Goal: Book appointment/travel/reservation

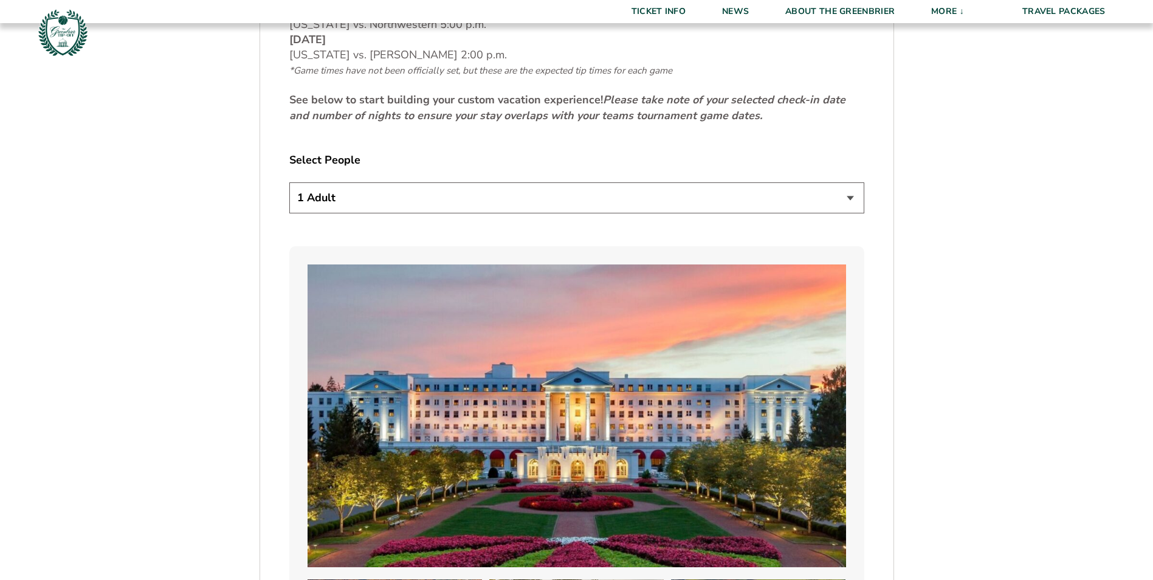
scroll to position [729, 0]
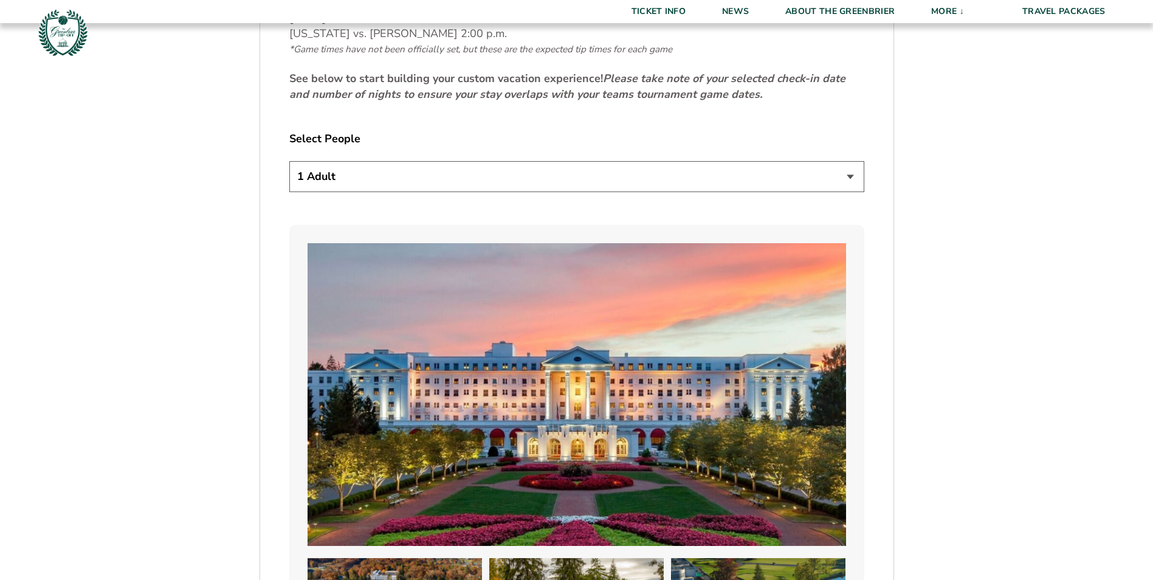
click at [848, 175] on select "1 Adult 2 Adults 3 Adults 4 Adults 2 Adults + 1 Child 2 Adults + 2 Children 2 A…" at bounding box center [576, 176] width 575 height 31
click at [289, 161] on select "1 Adult 2 Adults 3 Adults 4 Adults 2 Adults + 1 Child 2 Adults + 2 Children 2 A…" at bounding box center [576, 176] width 575 height 31
click at [850, 174] on select "1 Adult 2 Adults 3 Adults 4 Adults 2 Adults + 1 Child 2 Adults + 2 Children 2 A…" at bounding box center [576, 176] width 575 height 31
select select "2 Adults + 2 Children"
click at [289, 161] on select "1 Adult 2 Adults 3 Adults 4 Adults 2 Adults + 1 Child 2 Adults + 2 Children 2 A…" at bounding box center [576, 176] width 575 height 31
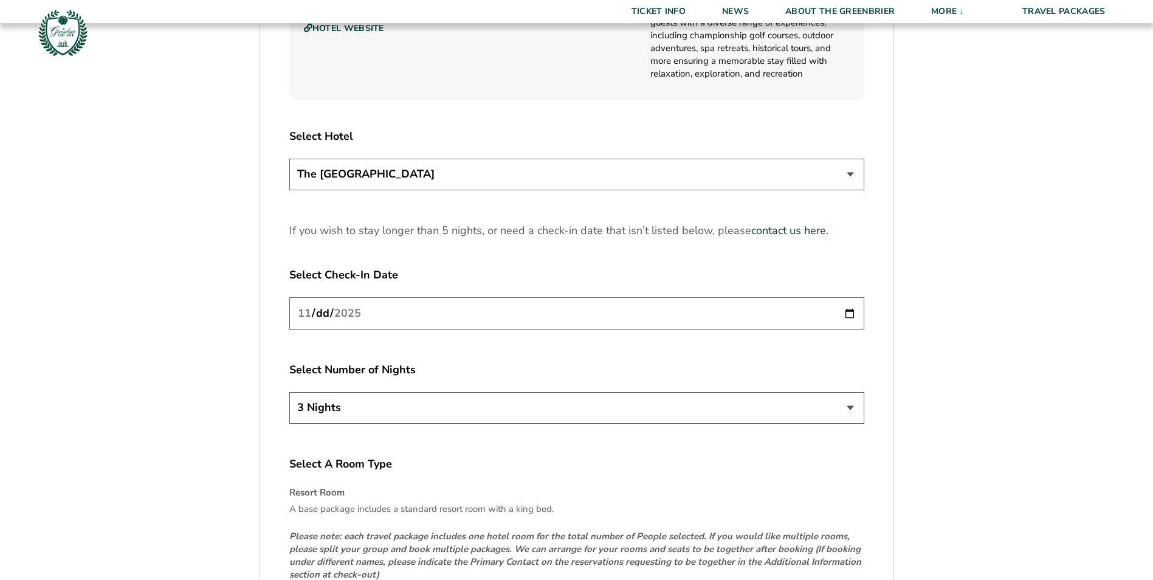
scroll to position [1520, 0]
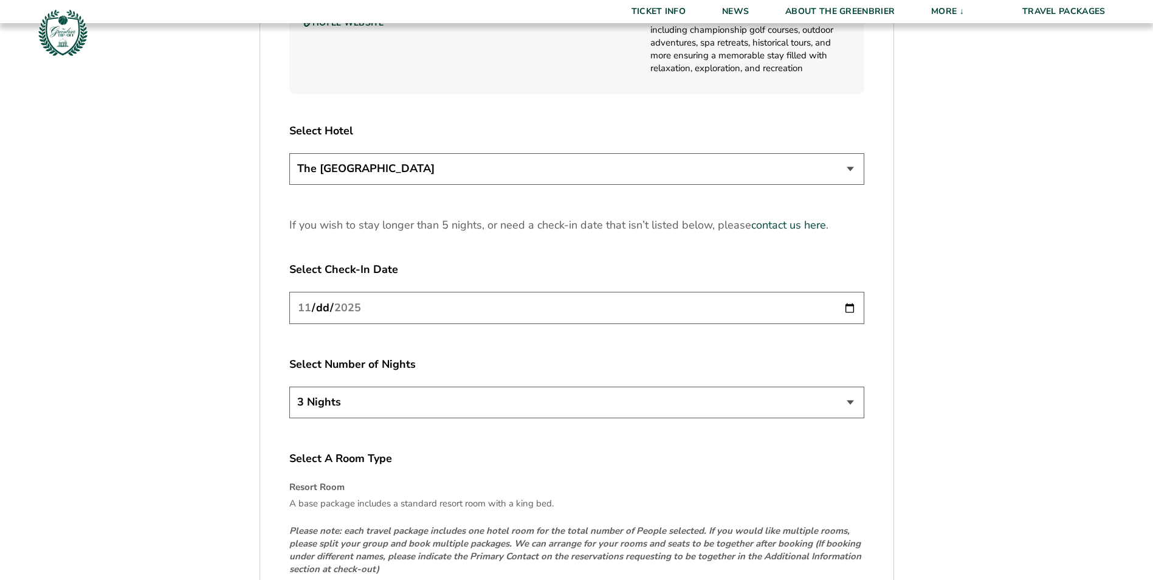
click at [855, 166] on select "The [GEOGRAPHIC_DATA]" at bounding box center [576, 168] width 575 height 31
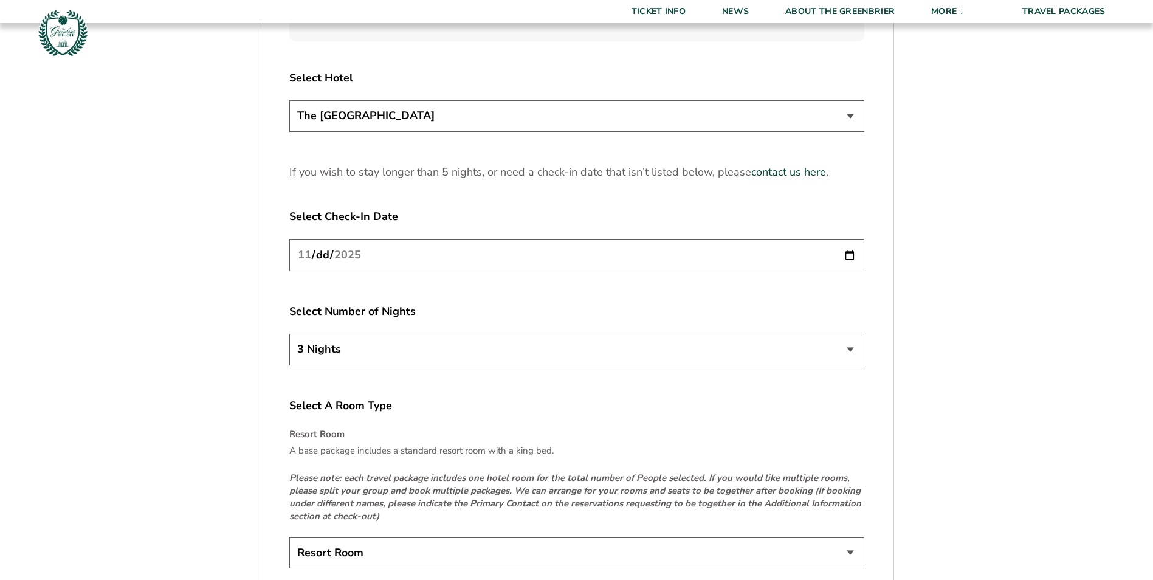
scroll to position [1580, 0]
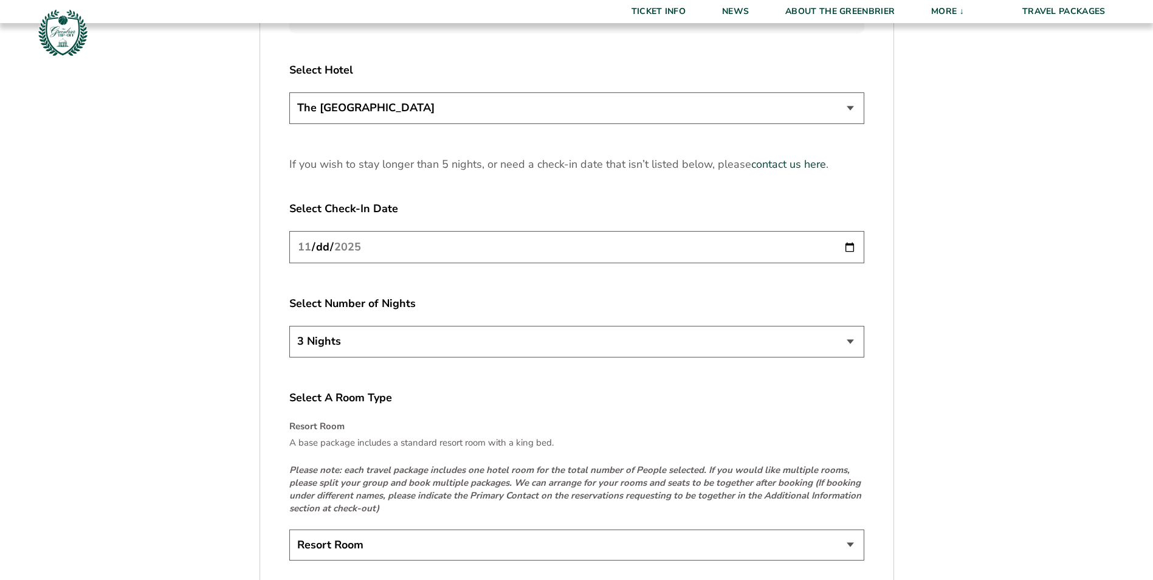
click at [853, 247] on input "[DATE]" at bounding box center [576, 247] width 575 height 32
click at [848, 339] on select "3 Nights 4 Nights 5 Nights" at bounding box center [576, 341] width 575 height 31
click at [852, 248] on input "[DATE]" at bounding box center [576, 247] width 575 height 32
type input "[DATE]"
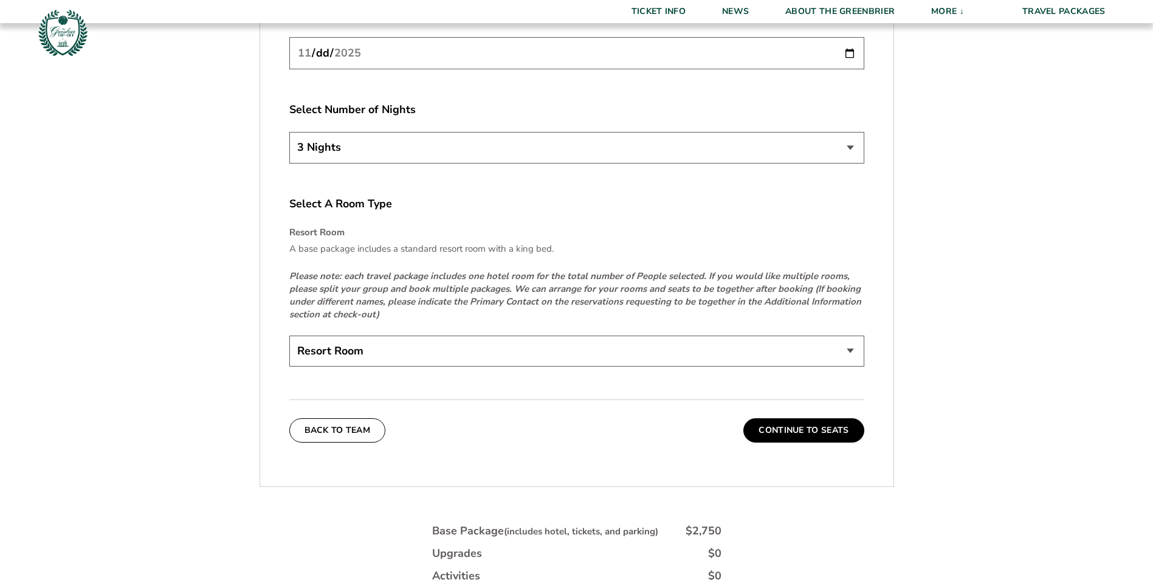
scroll to position [1823, 0]
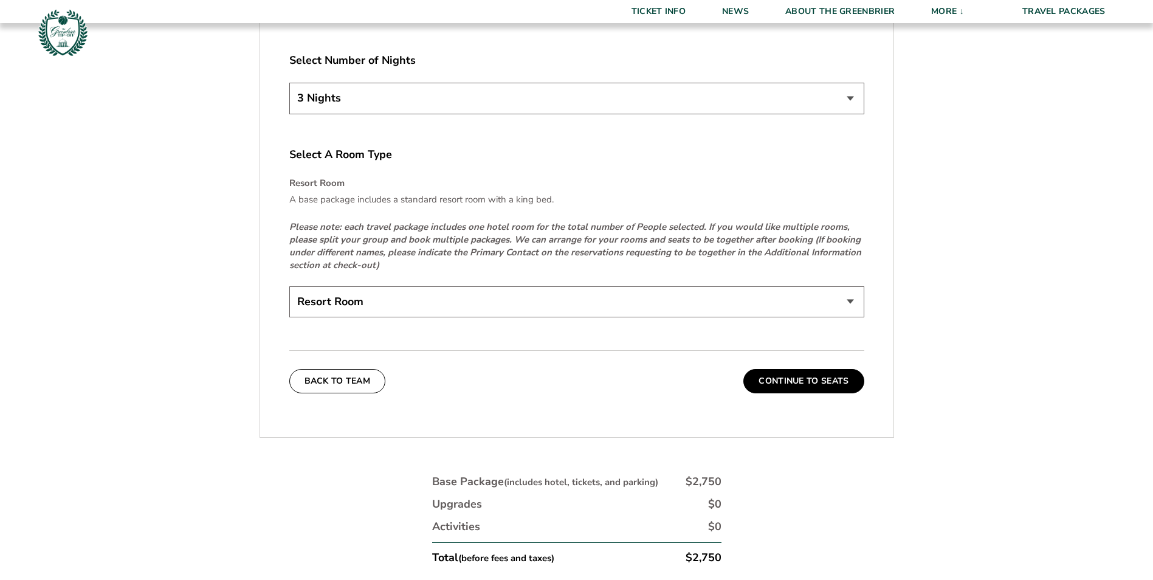
click at [852, 300] on select "Resort Room" at bounding box center [576, 301] width 575 height 31
click at [809, 375] on button "Continue To Seats" at bounding box center [803, 381] width 120 height 24
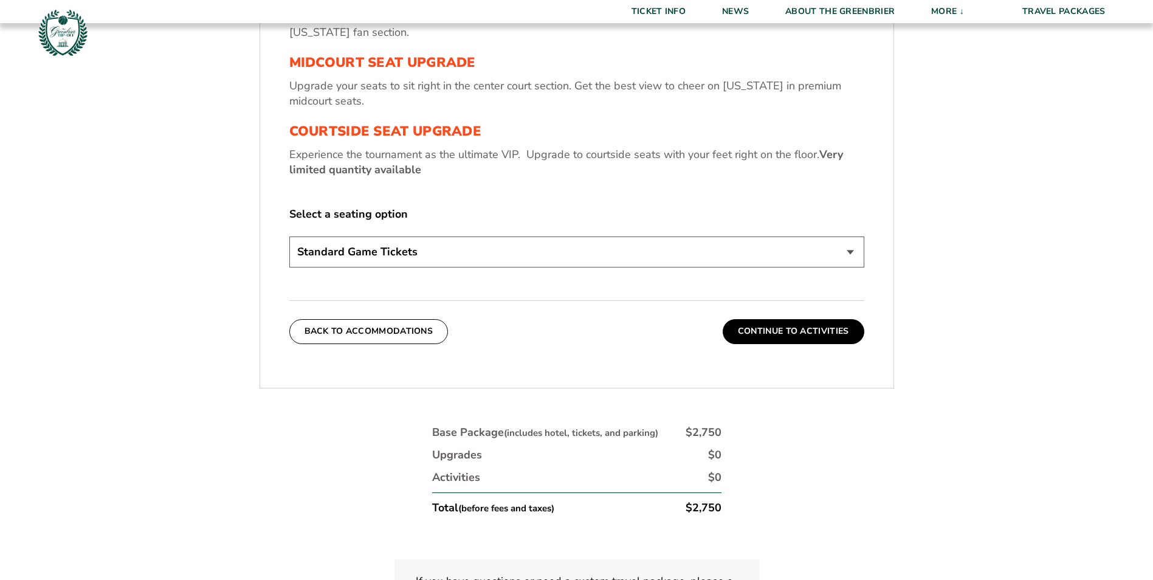
scroll to position [578, 0]
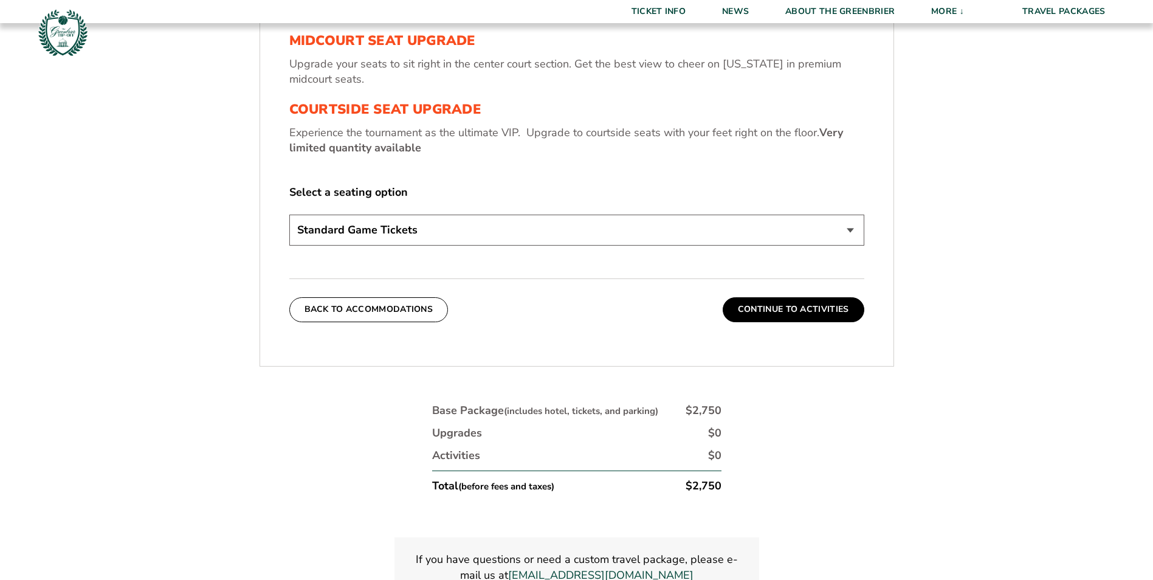
click at [850, 229] on select "Standard Game Tickets Midcourt Seat Upgrade (+$130 per person) Courtside Seat U…" at bounding box center [576, 230] width 575 height 31
select select "Midcourt Seat Upgrade"
click at [289, 215] on select "Standard Game Tickets Midcourt Seat Upgrade (+$130 per person) Courtside Seat U…" at bounding box center [576, 230] width 575 height 31
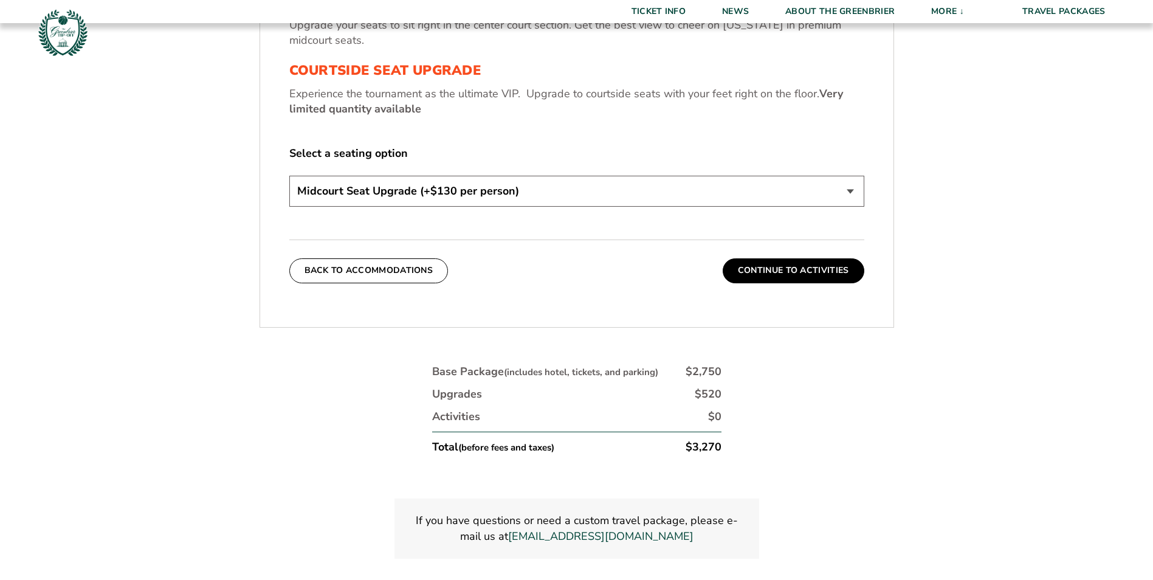
scroll to position [639, 0]
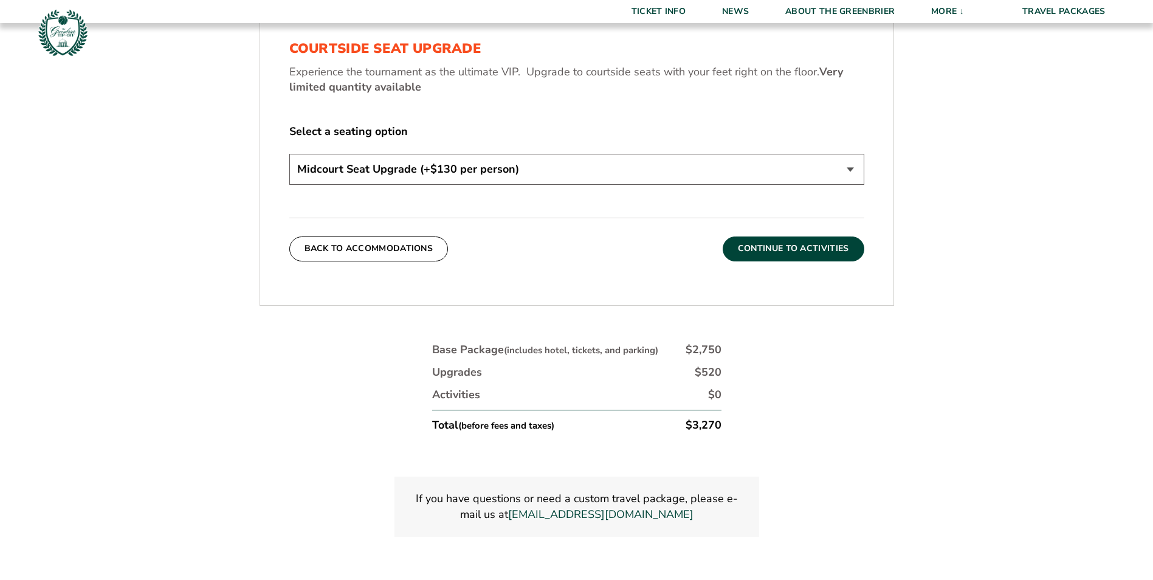
click at [759, 250] on button "Continue To Activities" at bounding box center [794, 248] width 142 height 24
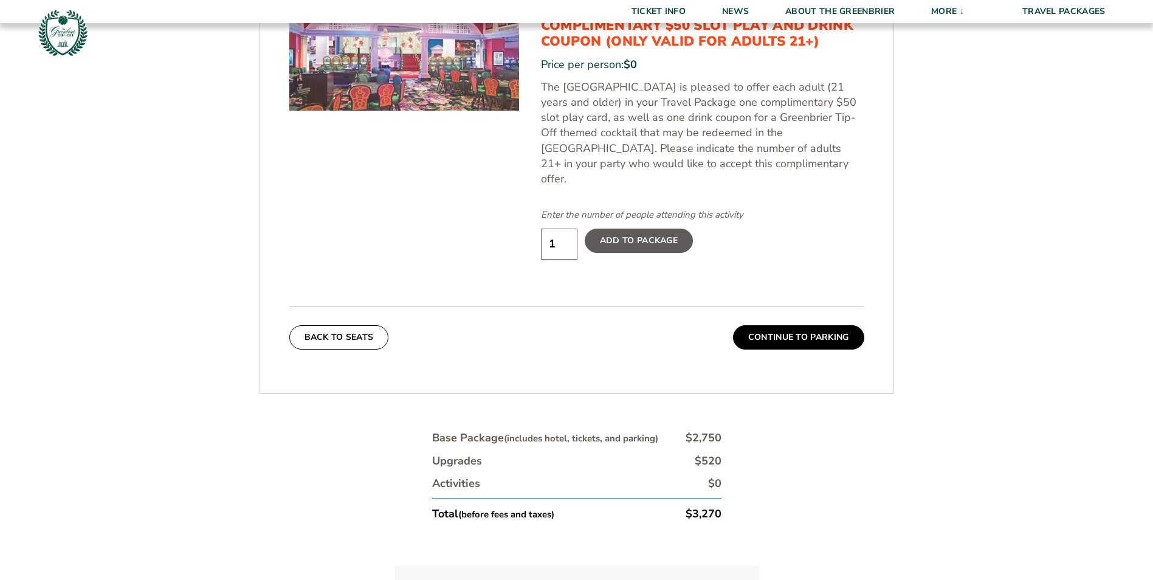
scroll to position [747, 0]
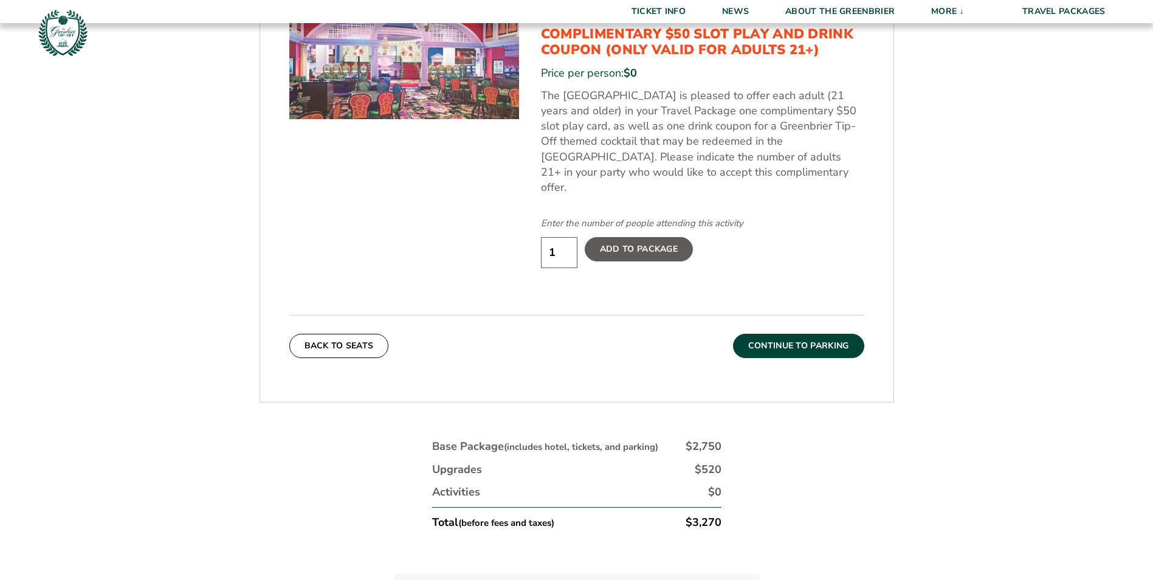
click at [790, 334] on button "Continue To Parking" at bounding box center [798, 346] width 131 height 24
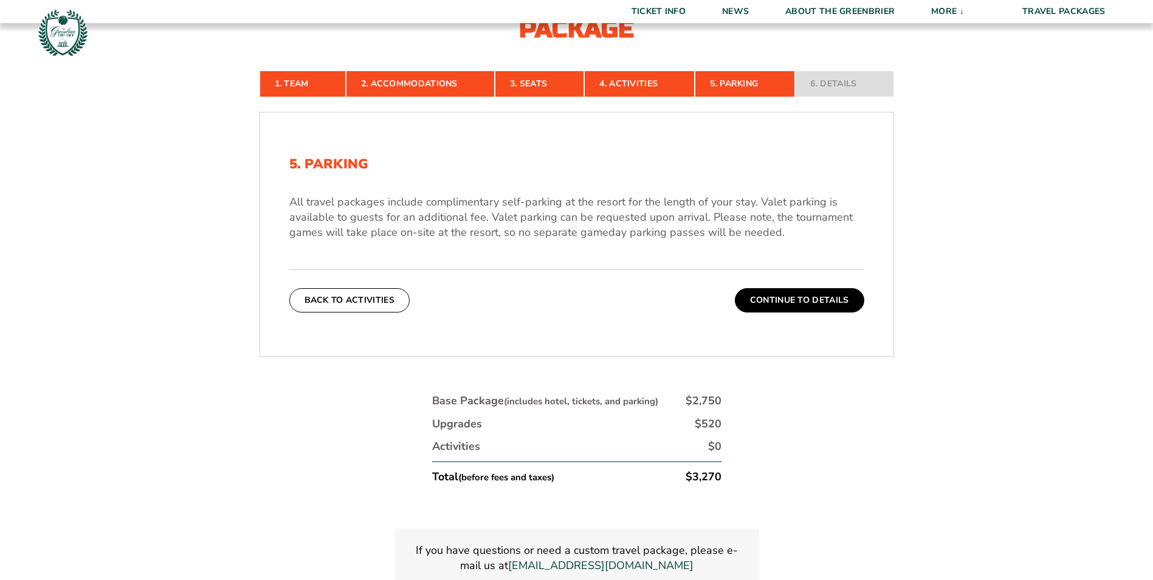
scroll to position [517, 0]
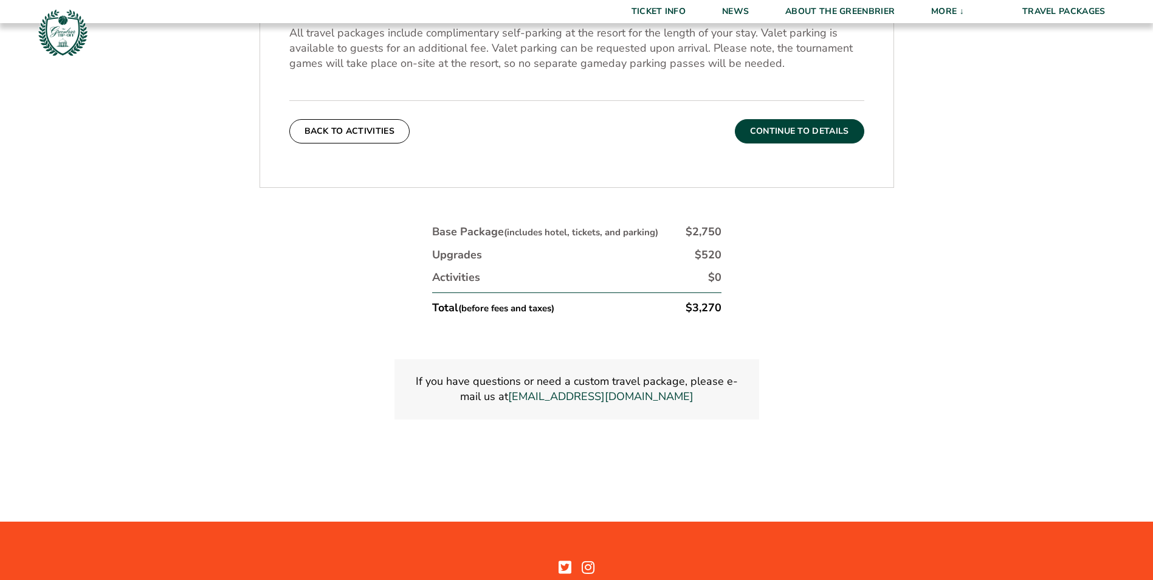
click at [802, 131] on button "Continue To Details" at bounding box center [799, 131] width 129 height 24
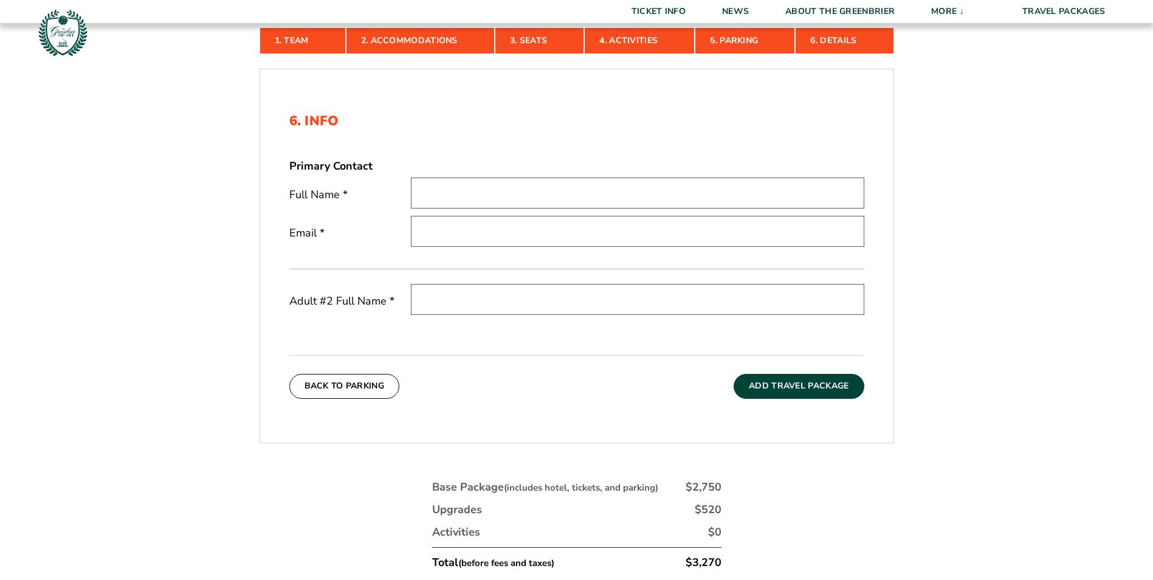
scroll to position [274, 0]
